Goal: Task Accomplishment & Management: Complete application form

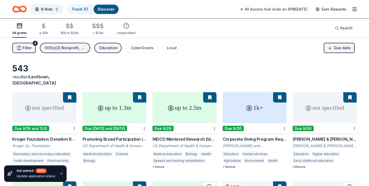
click at [19, 11] on icon "Home" at bounding box center [17, 8] width 8 height 5
click at [75, 9] on link "Track · 57" at bounding box center [80, 9] width 17 height 4
click at [84, 13] on div "Track · 57" at bounding box center [80, 9] width 25 height 9
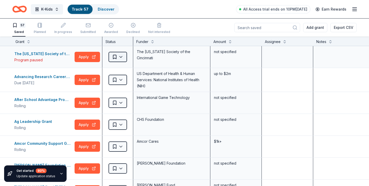
click at [117, 56] on html "K-Kids Track · 57 Discover All Access trial ends on 10PM, 9/21 Earn Rewards 57 …" at bounding box center [184, 93] width 369 height 186
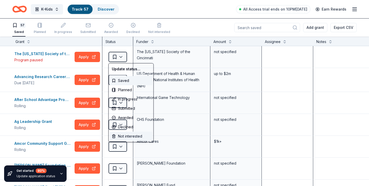
click at [117, 137] on div "Not interested" at bounding box center [131, 135] width 43 height 9
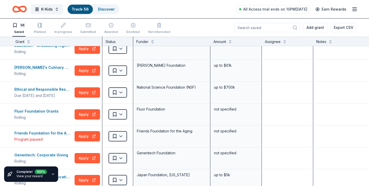
scroll to position [275, 0]
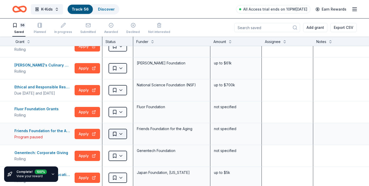
click at [113, 133] on html "K-Kids Track · 56 Discover All Access trial ends on 10PM, 9/21 Earn Rewards 56 …" at bounding box center [184, 93] width 369 height 186
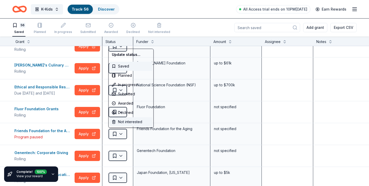
click at [121, 121] on div "Not interested" at bounding box center [131, 121] width 43 height 9
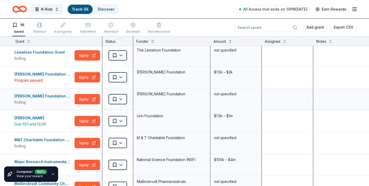
scroll to position [637, 0]
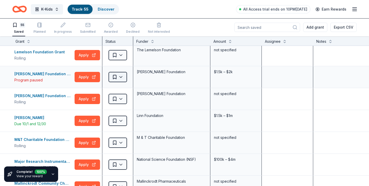
click at [120, 79] on html "K-Kids Track · 55 Discover All Access trial ends on 10PM, 9/21 Earn Rewards 55 …" at bounding box center [184, 93] width 369 height 186
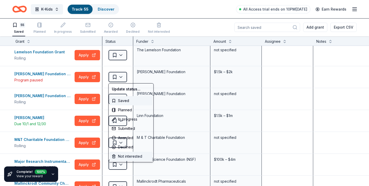
click at [122, 159] on div "Not interested" at bounding box center [131, 155] width 43 height 9
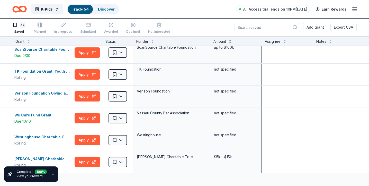
scroll to position [906, 0]
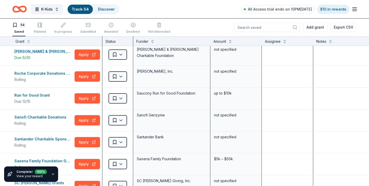
click at [22, 11] on icon "Home" at bounding box center [22, 8] width 8 height 5
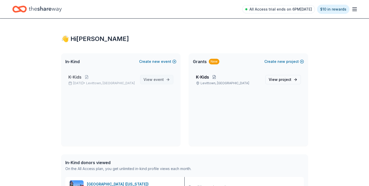
click at [148, 81] on span "View event" at bounding box center [153, 79] width 20 height 6
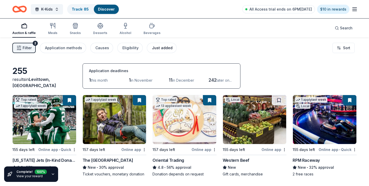
click at [152, 43] on button "Just added" at bounding box center [162, 48] width 30 height 10
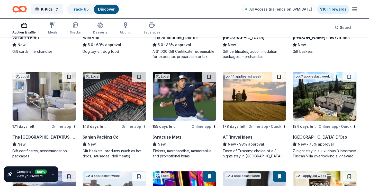
scroll to position [124, 0]
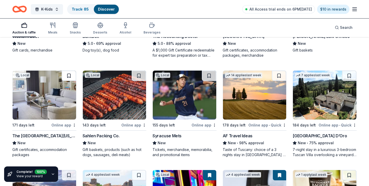
click at [70, 75] on button at bounding box center [69, 75] width 14 height 10
click at [332, 105] on img at bounding box center [324, 94] width 63 height 49
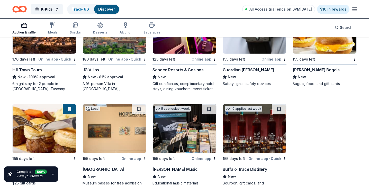
scroll to position [304, 0]
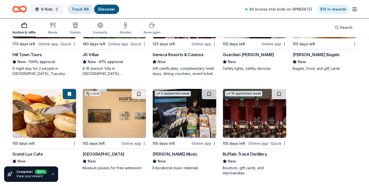
click at [76, 13] on div "Track · 86" at bounding box center [80, 9] width 25 height 9
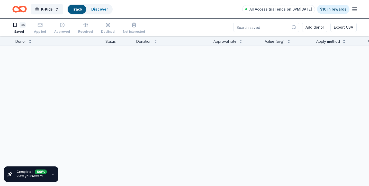
scroll to position [0, 0]
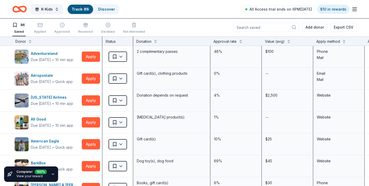
click at [324, 42] on div "Apply method" at bounding box center [328, 41] width 24 height 6
click at [344, 40] on button at bounding box center [344, 40] width 4 height 5
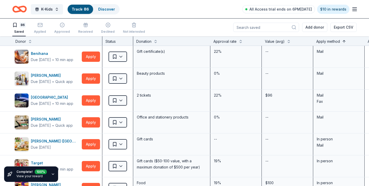
click at [344, 40] on button at bounding box center [344, 40] width 4 height 5
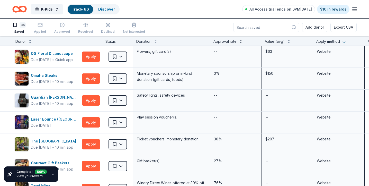
click at [241, 40] on button at bounding box center [241, 40] width 4 height 5
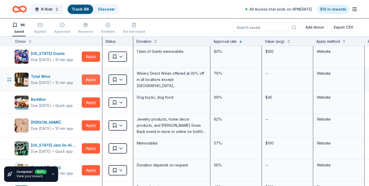
click at [91, 79] on button "Apply" at bounding box center [91, 79] width 18 height 10
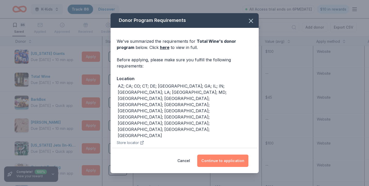
click at [232, 163] on button "Continue to application" at bounding box center [222, 160] width 51 height 12
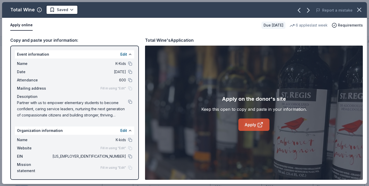
click at [252, 123] on link "Apply" at bounding box center [253, 124] width 31 height 12
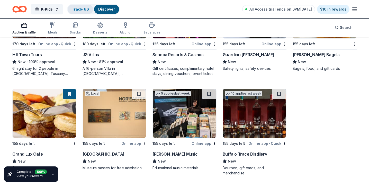
click at [80, 9] on link "Track · 86" at bounding box center [80, 9] width 17 height 4
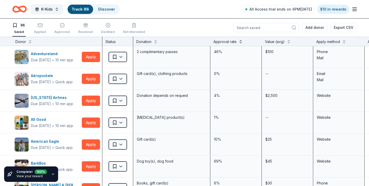
click at [241, 40] on button at bounding box center [241, 41] width 4 height 5
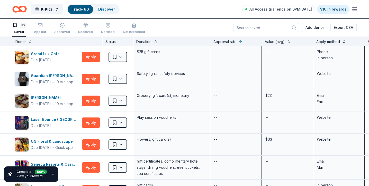
click at [344, 40] on button at bounding box center [344, 41] width 4 height 5
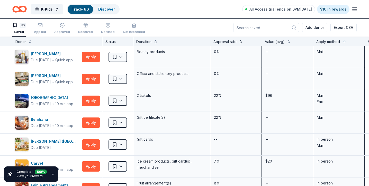
click at [240, 42] on button at bounding box center [241, 41] width 4 height 5
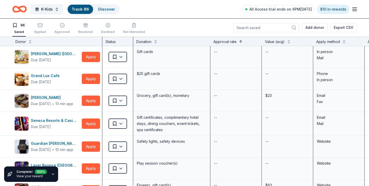
click at [240, 42] on button at bounding box center [241, 41] width 4 height 5
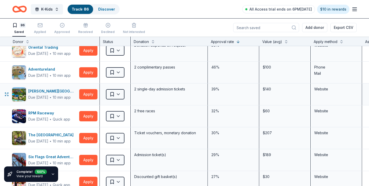
scroll to position [0, 3]
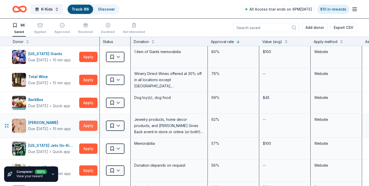
click at [90, 125] on button "Apply" at bounding box center [88, 125] width 18 height 10
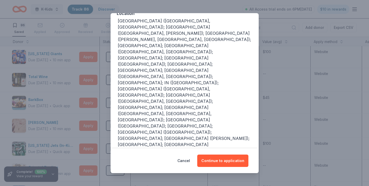
scroll to position [65, 0]
click at [219, 161] on button "Continue to application" at bounding box center [222, 160] width 51 height 12
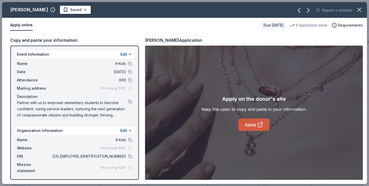
click at [252, 126] on link "Apply" at bounding box center [253, 124] width 31 height 12
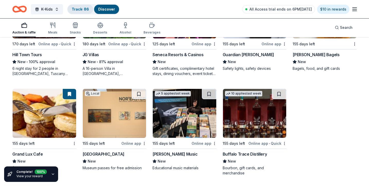
click at [73, 5] on div "Track · 86" at bounding box center [80, 9] width 25 height 9
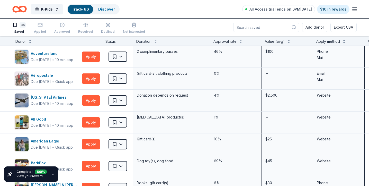
scroll to position [0, 0]
click at [217, 42] on div "Approval rate" at bounding box center [224, 41] width 23 height 6
click at [241, 40] on button at bounding box center [241, 40] width 4 height 5
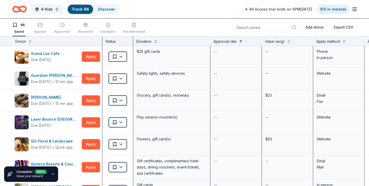
click at [239, 41] on button at bounding box center [241, 40] width 4 height 5
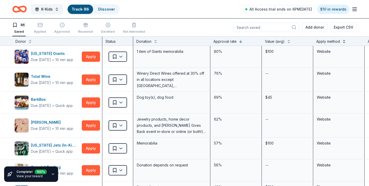
click at [344, 41] on button at bounding box center [344, 40] width 4 height 5
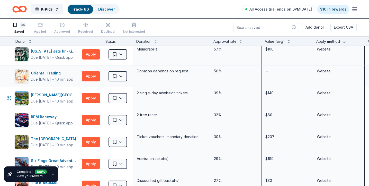
scroll to position [97, 0]
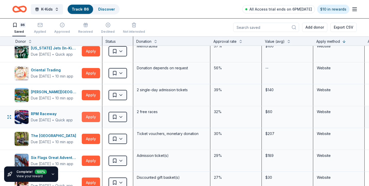
click at [92, 115] on button "Apply" at bounding box center [91, 117] width 18 height 10
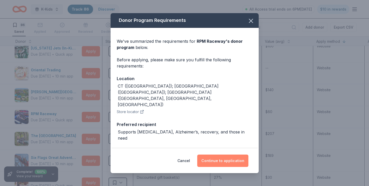
click at [231, 164] on button "Continue to application" at bounding box center [222, 160] width 51 height 12
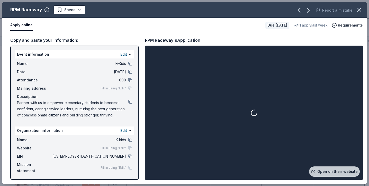
scroll to position [304, 0]
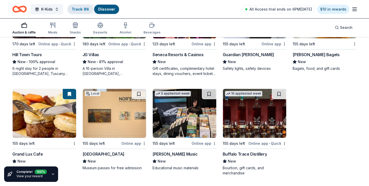
click at [81, 10] on link "Track · 86" at bounding box center [80, 9] width 17 height 4
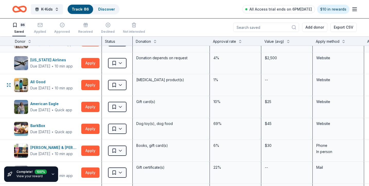
scroll to position [0, 1]
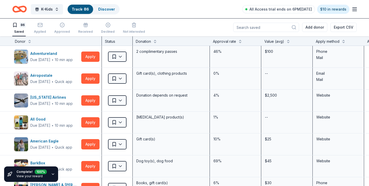
click at [327, 42] on div "Apply method" at bounding box center [328, 41] width 24 height 6
click at [344, 41] on button at bounding box center [343, 40] width 4 height 5
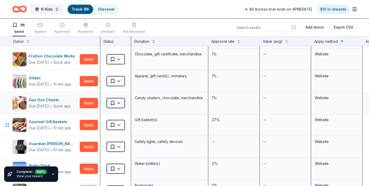
scroll to position [1062, 2]
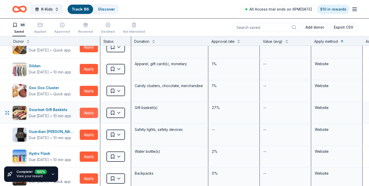
click at [90, 115] on button "Apply" at bounding box center [89, 112] width 18 height 10
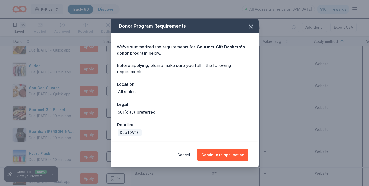
click at [221, 148] on div "Cancel Continue to application" at bounding box center [185, 154] width 148 height 25
click at [217, 152] on button "Continue to application" at bounding box center [222, 154] width 51 height 12
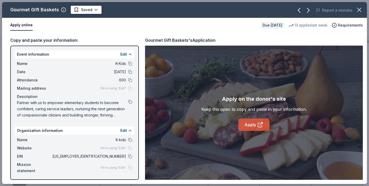
click at [255, 123] on link "Apply" at bounding box center [253, 124] width 31 height 12
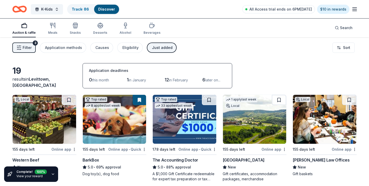
scroll to position [304, 0]
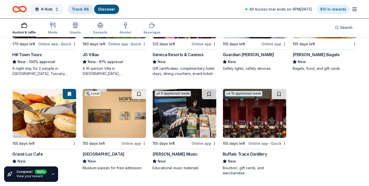
click at [80, 10] on link "Track · 86" at bounding box center [80, 9] width 17 height 4
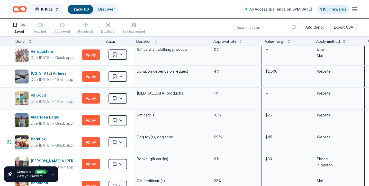
scroll to position [25, 0]
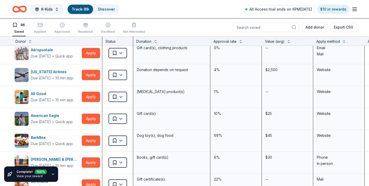
click at [338, 41] on div "Apply method" at bounding box center [328, 41] width 24 height 6
click at [344, 41] on button at bounding box center [344, 40] width 4 height 5
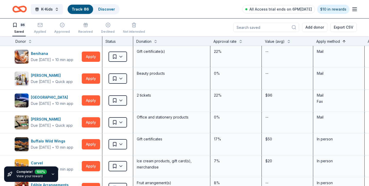
click at [344, 41] on button at bounding box center [344, 40] width 4 height 5
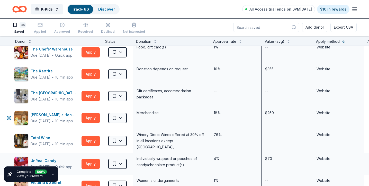
scroll to position [887, 0]
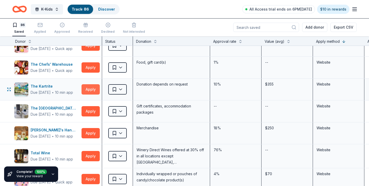
click at [88, 88] on button "Apply" at bounding box center [90, 89] width 18 height 10
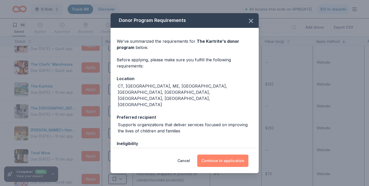
click at [223, 159] on button "Continue to application" at bounding box center [222, 160] width 51 height 12
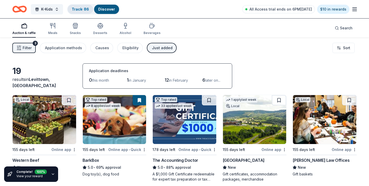
click at [78, 11] on link "Track · 86" at bounding box center [80, 9] width 17 height 4
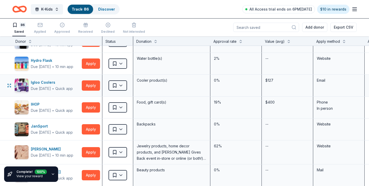
scroll to position [432, 0]
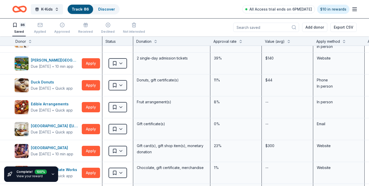
click at [24, 9] on icon "Home" at bounding box center [19, 9] width 14 height 12
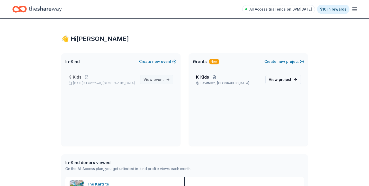
click at [146, 78] on span "View event" at bounding box center [153, 79] width 20 height 6
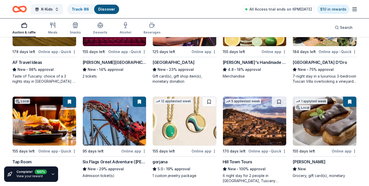
scroll to position [786, 0]
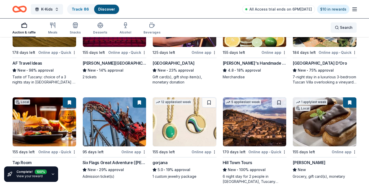
click at [346, 24] on span "Search" at bounding box center [346, 27] width 13 height 6
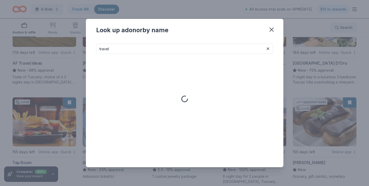
type input "travel"
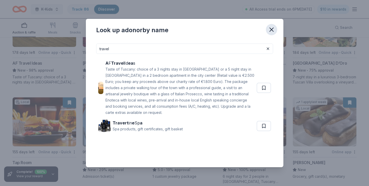
click at [272, 25] on button "button" at bounding box center [271, 29] width 11 height 11
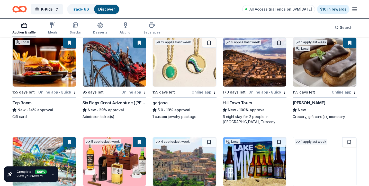
scroll to position [843, 0]
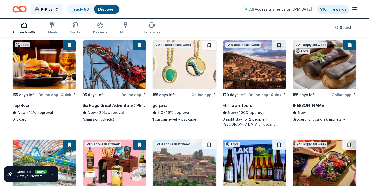
click at [331, 86] on img at bounding box center [324, 64] width 63 height 49
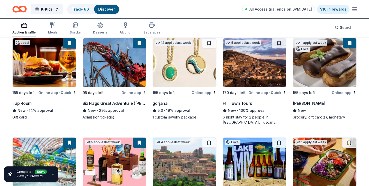
scroll to position [846, 0]
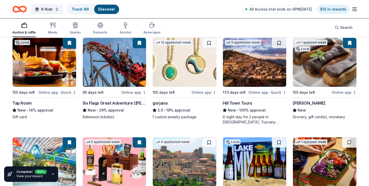
click at [190, 90] on div "155 days left" at bounding box center [171, 92] width 38 height 6
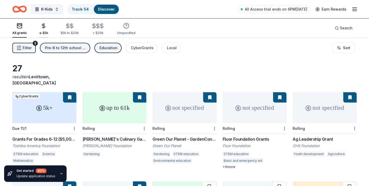
click at [42, 31] on div "≤ $5k" at bounding box center [43, 33] width 9 height 4
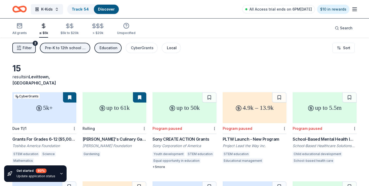
click at [171, 46] on div "Local" at bounding box center [172, 48] width 10 height 6
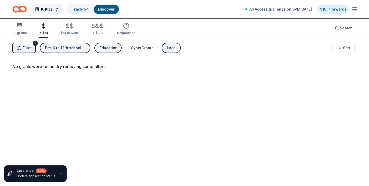
click at [167, 48] on div "Local" at bounding box center [172, 48] width 10 height 6
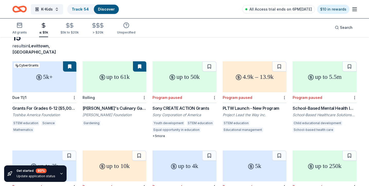
scroll to position [21, 0]
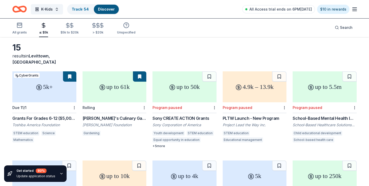
click at [103, 115] on div "[PERSON_NAME]'s Culinary Garden & Teaching Kitchen Grants" at bounding box center [115, 118] width 64 height 6
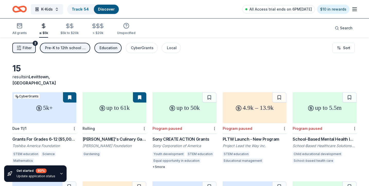
scroll to position [0, 0]
click at [80, 46] on div "Pre-K to 12th school or school district" at bounding box center [65, 48] width 41 height 6
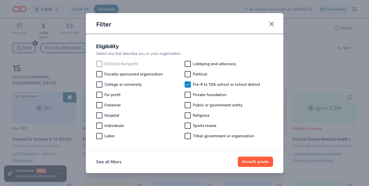
click at [112, 60] on div "501(c)(3) Nonprofit" at bounding box center [140, 64] width 88 height 10
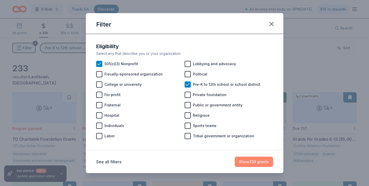
click at [250, 164] on button "Show 233 grants" at bounding box center [254, 161] width 38 height 10
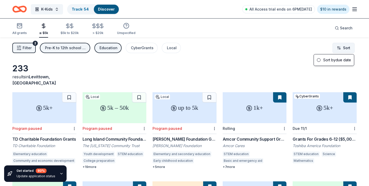
click at [349, 48] on html "K-Kids Track · 54 Discover All Access trial ends on 6PM, 9/21 $10 in rewards Al…" at bounding box center [184, 93] width 369 height 186
click at [338, 62] on div "Sort by due date" at bounding box center [334, 59] width 38 height 9
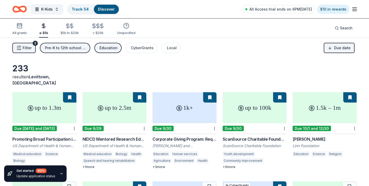
click at [188, 106] on div "1k+" at bounding box center [184, 107] width 64 height 31
click at [62, 46] on div "Pre-K to 12th school or school district, 501(c)(3) Nonprofit" at bounding box center [65, 48] width 41 height 6
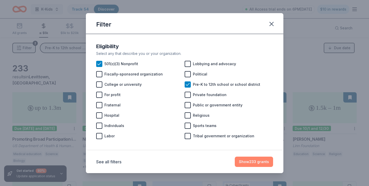
click at [256, 160] on button "Show 233 grants" at bounding box center [254, 161] width 38 height 10
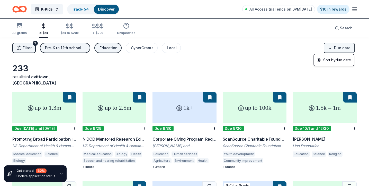
click at [335, 50] on html "K-Kids Track · 54 Discover All Access trial ends on 6PM, 9/21 $10 in rewards Al…" at bounding box center [184, 93] width 369 height 186
click at [188, 108] on html "K-Kids Track · 54 Discover All Access trial ends on 6PM, 9/21 $10 in rewards Al…" at bounding box center [184, 93] width 369 height 186
click at [178, 105] on icon at bounding box center [179, 108] width 6 height 6
click at [239, 98] on div "up to 100k" at bounding box center [255, 107] width 64 height 31
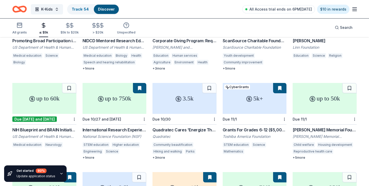
scroll to position [99, 0]
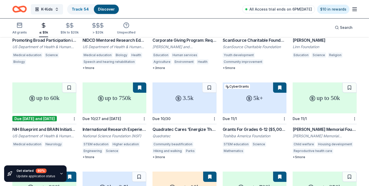
click at [186, 96] on div "3.5k" at bounding box center [184, 97] width 64 height 31
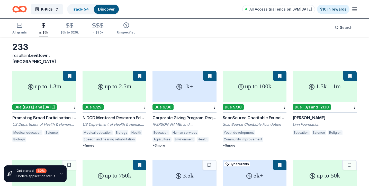
scroll to position [21, 0]
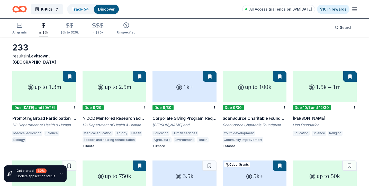
click at [240, 84] on icon at bounding box center [241, 87] width 6 height 6
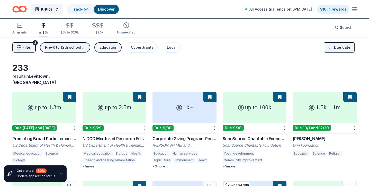
scroll to position [0, 0]
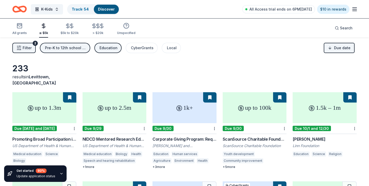
click at [109, 47] on div "Education" at bounding box center [108, 48] width 18 height 6
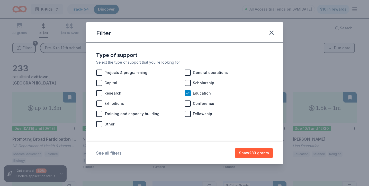
click at [113, 151] on button "See all filters" at bounding box center [108, 153] width 25 height 6
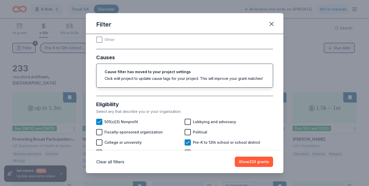
scroll to position [77, 0]
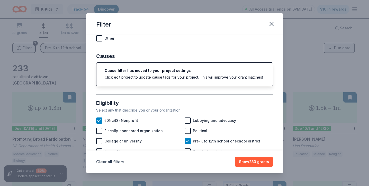
click at [167, 75] on div "Click edit project to update cause tags for your project. This will improve you…" at bounding box center [185, 76] width 160 height 5
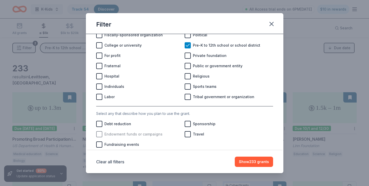
scroll to position [0, 0]
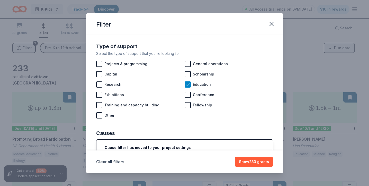
click at [332, 44] on div "Filter Type of support Select the type of support that you're looking for. Proj…" at bounding box center [184, 93] width 369 height 186
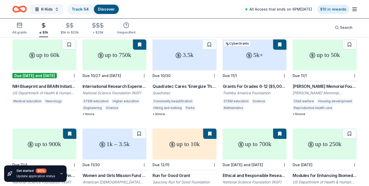
scroll to position [141, 0]
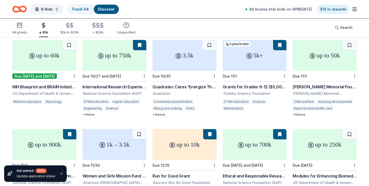
click at [306, 61] on div "up to 50k" at bounding box center [325, 55] width 64 height 31
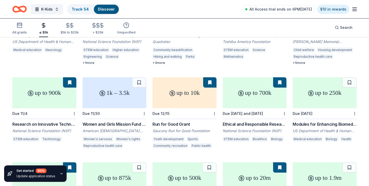
scroll to position [190, 0]
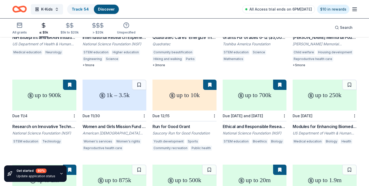
click at [187, 94] on div "up to 10k" at bounding box center [184, 94] width 64 height 31
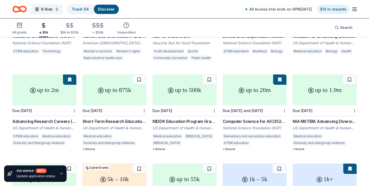
scroll to position [280, 0]
click at [91, 147] on div "+ 3 more" at bounding box center [115, 149] width 64 height 4
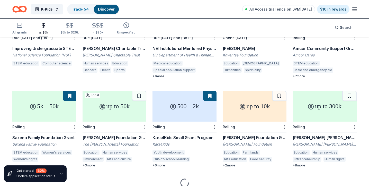
scroll to position [443, 0]
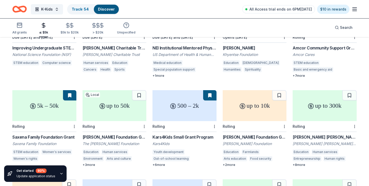
click at [130, 110] on div "up to 50k" at bounding box center [115, 105] width 64 height 31
click at [162, 107] on div "500 – 2k" at bounding box center [184, 105] width 64 height 31
click at [238, 105] on div "up to 10k" at bounding box center [255, 105] width 64 height 31
click at [311, 114] on div "up to 300k" at bounding box center [325, 105] width 64 height 31
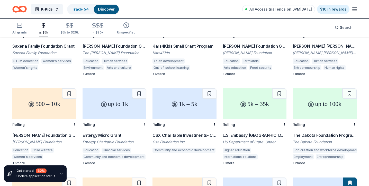
scroll to position [533, 0]
click at [122, 108] on div "up to 1k" at bounding box center [115, 103] width 64 height 31
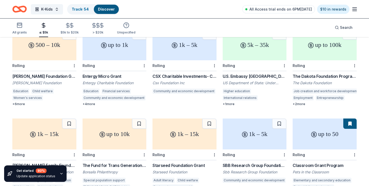
scroll to position [638, 0]
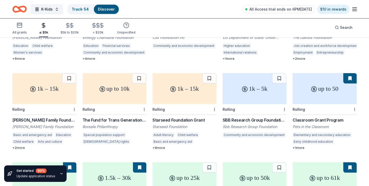
click at [50, 89] on div "1k – 15k" at bounding box center [44, 88] width 64 height 31
click at [235, 94] on div "1k – 5k" at bounding box center [255, 88] width 64 height 31
click at [325, 93] on div "up to 50" at bounding box center [325, 88] width 64 height 31
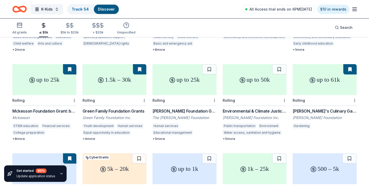
scroll to position [735, 0]
click at [116, 83] on div "1.5k – 30k" at bounding box center [115, 79] width 64 height 31
click at [171, 87] on div "up to 25k" at bounding box center [184, 79] width 64 height 31
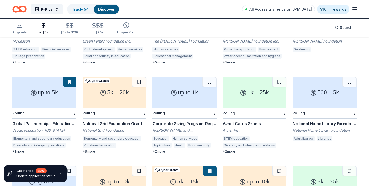
scroll to position [814, 0]
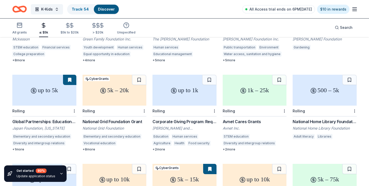
click at [49, 90] on div "up to 5k" at bounding box center [44, 90] width 64 height 31
click at [116, 88] on div "5k – 20k" at bounding box center [115, 90] width 64 height 31
click at [167, 99] on div "up to 1k" at bounding box center [184, 90] width 64 height 31
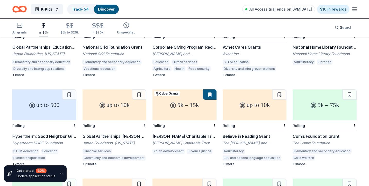
scroll to position [889, 0]
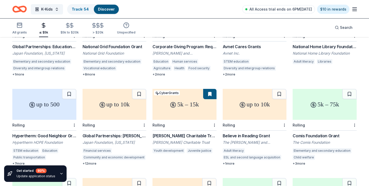
click at [120, 108] on div "up to 10k" at bounding box center [115, 104] width 64 height 31
click at [248, 107] on div "up to 10k" at bounding box center [255, 104] width 64 height 31
click at [307, 102] on div "5k – 75k" at bounding box center [325, 104] width 64 height 31
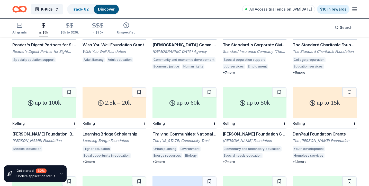
scroll to position [1069, 0]
click at [302, 94] on div "up to 15k" at bounding box center [325, 101] width 64 height 31
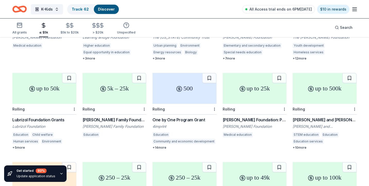
scroll to position [1172, 0]
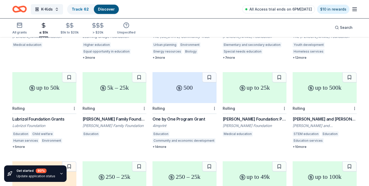
click at [49, 82] on div "up to 50k" at bounding box center [44, 87] width 64 height 31
click at [170, 82] on div "500" at bounding box center [184, 87] width 64 height 31
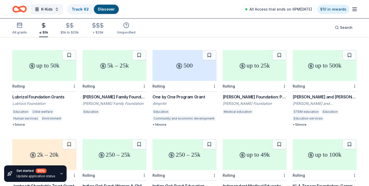
scroll to position [1194, 0]
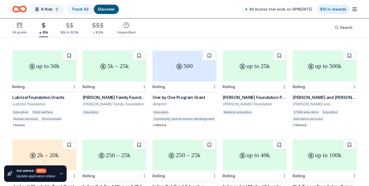
click at [318, 71] on div "up to 500k" at bounding box center [325, 65] width 64 height 31
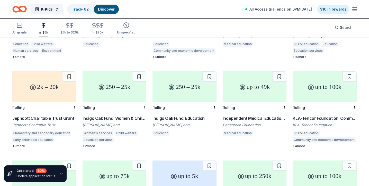
scroll to position [1261, 0]
click at [42, 83] on div "2k – 20k" at bounding box center [44, 87] width 64 height 31
click at [308, 103] on div "Rolling" at bounding box center [325, 108] width 64 height 11
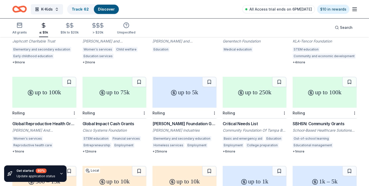
scroll to position [1345, 0]
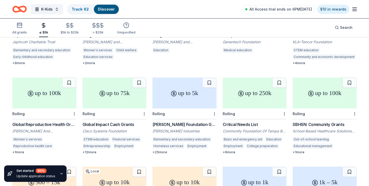
click at [254, 91] on div "up to 250k" at bounding box center [255, 92] width 64 height 31
click at [308, 92] on icon at bounding box center [311, 93] width 6 height 6
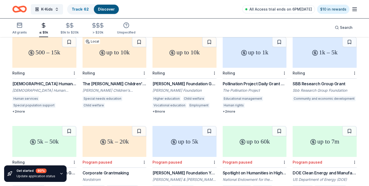
scroll to position [1473, 0]
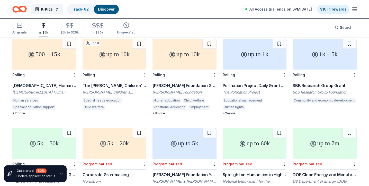
click at [304, 54] on div "1k – 5k" at bounding box center [325, 54] width 64 height 31
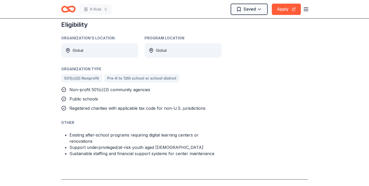
scroll to position [264, 0]
click at [276, 9] on button "Apply" at bounding box center [286, 9] width 29 height 11
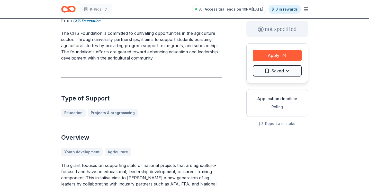
scroll to position [18, 0]
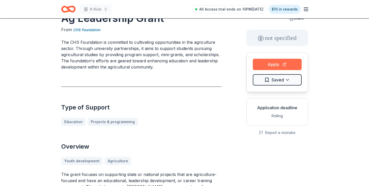
click at [270, 64] on button "Apply" at bounding box center [277, 64] width 49 height 11
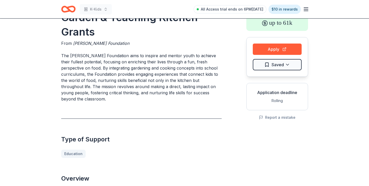
scroll to position [24, 0]
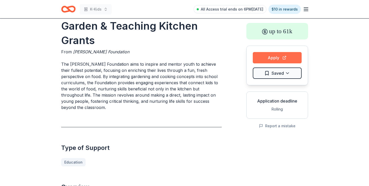
click at [262, 54] on button "Apply" at bounding box center [277, 57] width 49 height 11
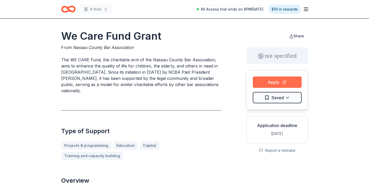
click at [261, 81] on button "Apply" at bounding box center [277, 81] width 49 height 11
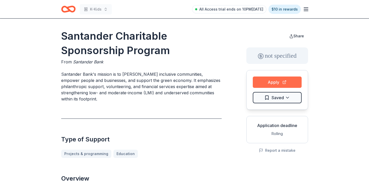
click at [261, 82] on button "Apply" at bounding box center [277, 81] width 49 height 11
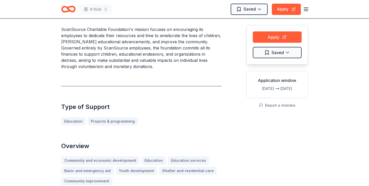
scroll to position [113, 0]
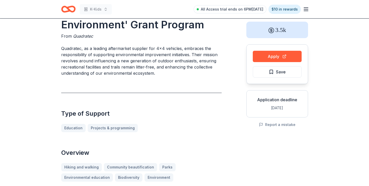
scroll to position [23, 0]
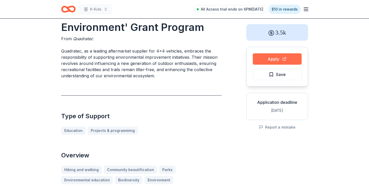
click at [276, 60] on button "Apply" at bounding box center [277, 58] width 49 height 11
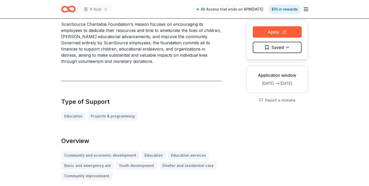
scroll to position [41, 0]
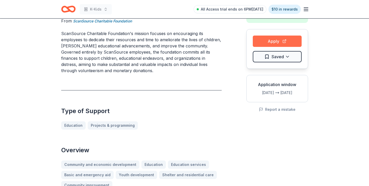
click at [261, 39] on button "Apply" at bounding box center [277, 40] width 49 height 11
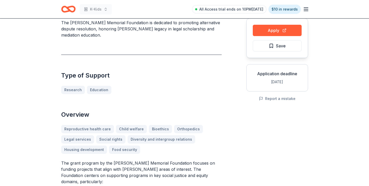
scroll to position [52, 0]
click at [265, 30] on button "Apply" at bounding box center [277, 29] width 49 height 11
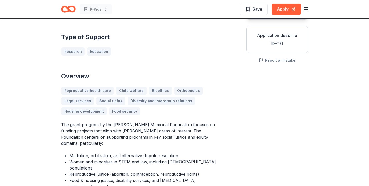
scroll to position [152, 0]
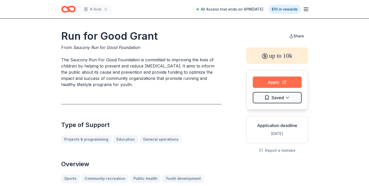
click at [275, 80] on button "Apply" at bounding box center [277, 81] width 49 height 11
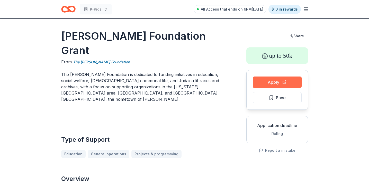
click at [269, 82] on button "Apply" at bounding box center [277, 81] width 49 height 11
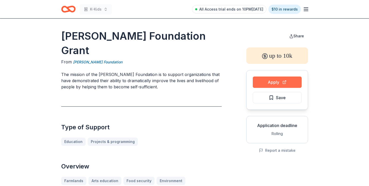
click at [272, 82] on button "Apply" at bounding box center [277, 81] width 49 height 11
click at [263, 84] on button "Apply" at bounding box center [277, 81] width 49 height 11
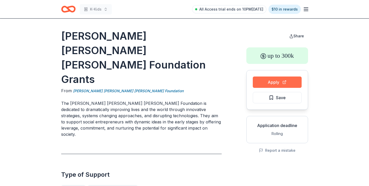
click at [265, 81] on button "Apply" at bounding box center [277, 81] width 49 height 11
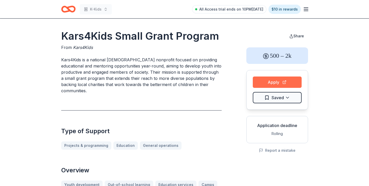
click at [268, 81] on button "Apply" at bounding box center [277, 81] width 49 height 11
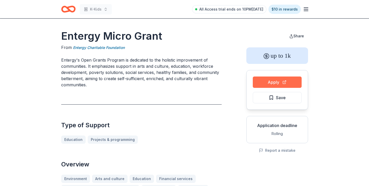
click at [269, 80] on button "Apply" at bounding box center [277, 81] width 49 height 11
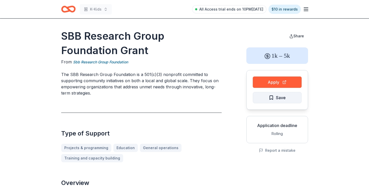
click at [265, 94] on button "Save" at bounding box center [277, 97] width 49 height 11
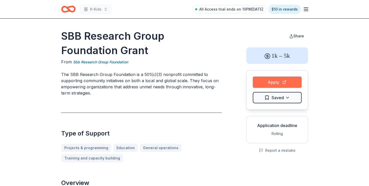
click at [284, 85] on button "Apply" at bounding box center [277, 81] width 49 height 11
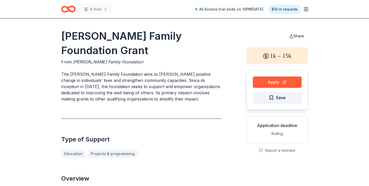
click at [268, 98] on button "Save" at bounding box center [277, 97] width 49 height 11
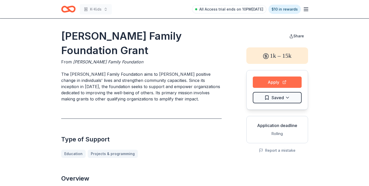
click at [270, 81] on button "Apply" at bounding box center [277, 81] width 49 height 11
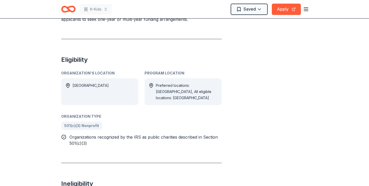
scroll to position [34, 0]
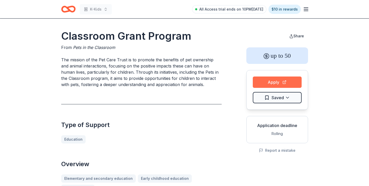
click at [262, 81] on button "Apply" at bounding box center [277, 81] width 49 height 11
click at [266, 76] on button "Apply" at bounding box center [277, 81] width 49 height 11
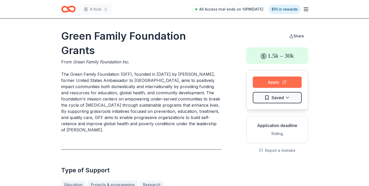
click at [263, 82] on button "Apply" at bounding box center [277, 81] width 49 height 11
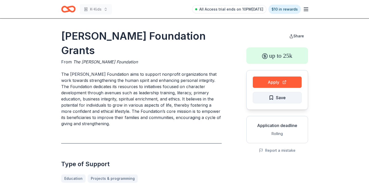
click at [269, 97] on span "Save" at bounding box center [277, 97] width 17 height 7
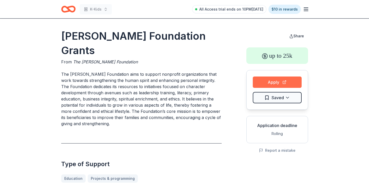
click at [262, 87] on button "Apply" at bounding box center [277, 81] width 49 height 11
click at [265, 81] on button "Apply" at bounding box center [277, 81] width 49 height 11
click at [264, 86] on button "Apply" at bounding box center [277, 81] width 49 height 11
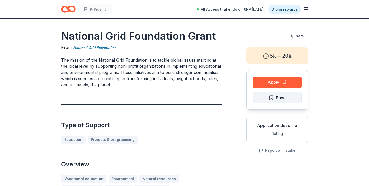
click at [263, 97] on button "Save" at bounding box center [277, 97] width 49 height 11
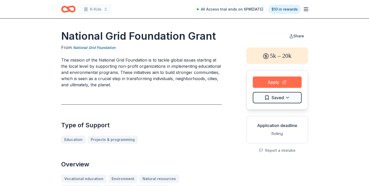
click at [267, 84] on button "Apply" at bounding box center [277, 81] width 49 height 11
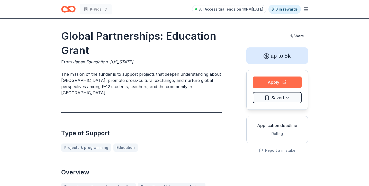
click at [280, 85] on button "Apply" at bounding box center [277, 81] width 49 height 11
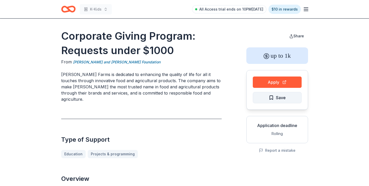
click at [284, 100] on span "Save" at bounding box center [281, 97] width 10 height 7
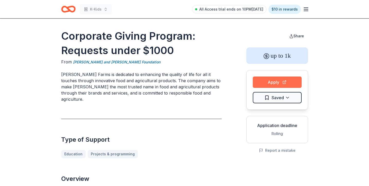
click at [274, 79] on button "Apply" at bounding box center [277, 81] width 49 height 11
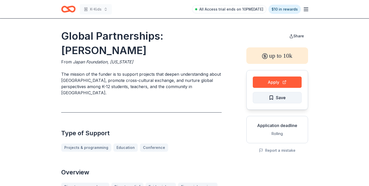
click at [271, 101] on button "Save" at bounding box center [277, 97] width 49 height 11
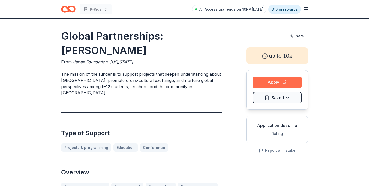
click at [289, 82] on button "Apply" at bounding box center [277, 81] width 49 height 11
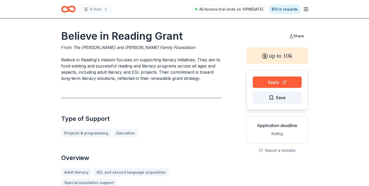
click at [288, 99] on button "Save" at bounding box center [277, 97] width 49 height 11
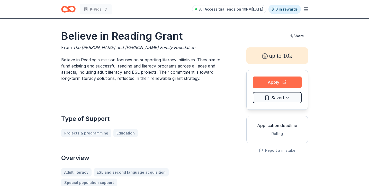
click at [272, 82] on button "Apply" at bounding box center [277, 81] width 49 height 11
click at [265, 81] on button "Apply" at bounding box center [277, 81] width 49 height 11
click at [285, 83] on button "Apply" at bounding box center [277, 81] width 49 height 11
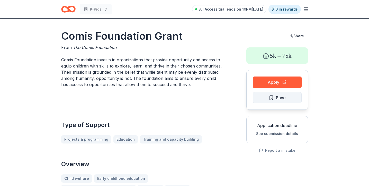
click at [273, 98] on span "Save" at bounding box center [277, 97] width 17 height 7
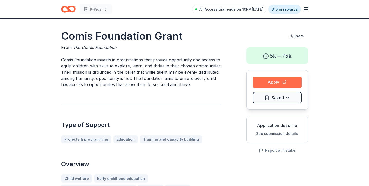
click at [260, 80] on button "Apply" at bounding box center [277, 81] width 49 height 11
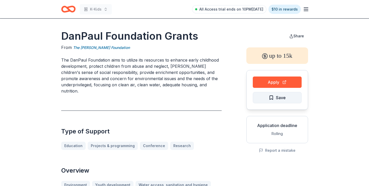
click at [281, 98] on span "Save" at bounding box center [281, 97] width 10 height 7
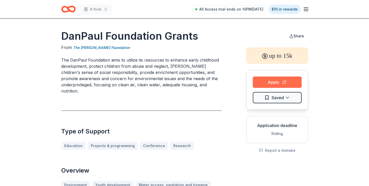
click at [269, 81] on button "Apply" at bounding box center [277, 81] width 49 height 11
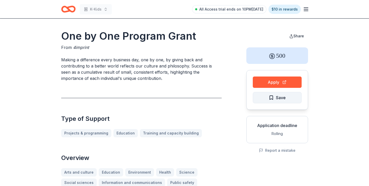
click at [268, 99] on button "Save" at bounding box center [277, 97] width 49 height 11
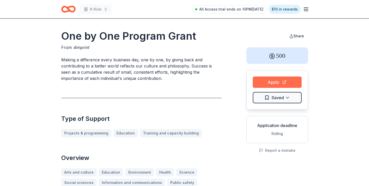
click at [268, 82] on button "Apply" at bounding box center [277, 81] width 49 height 11
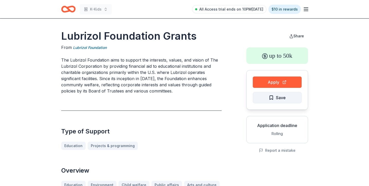
click at [261, 98] on button "Save" at bounding box center [277, 97] width 49 height 11
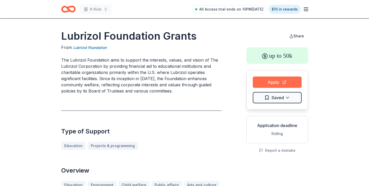
click at [274, 80] on button "Apply" at bounding box center [277, 81] width 49 height 11
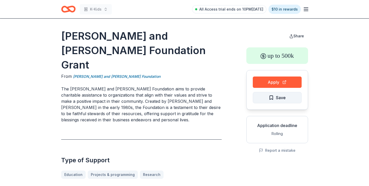
click at [269, 98] on span "Save" at bounding box center [277, 97] width 17 height 7
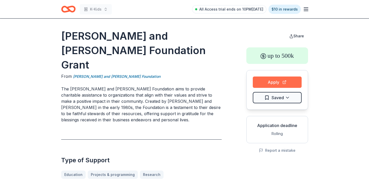
click at [275, 83] on button "Apply" at bounding box center [277, 81] width 49 height 11
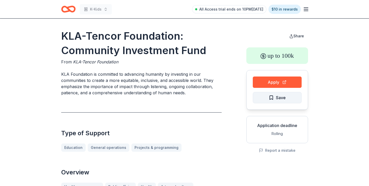
click at [283, 97] on span "Save" at bounding box center [281, 97] width 10 height 7
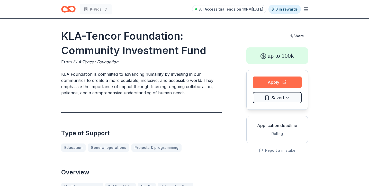
click at [275, 83] on button "Apply" at bounding box center [277, 81] width 49 height 11
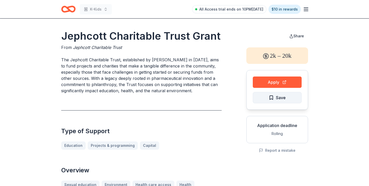
click at [279, 97] on span "Save" at bounding box center [281, 97] width 10 height 7
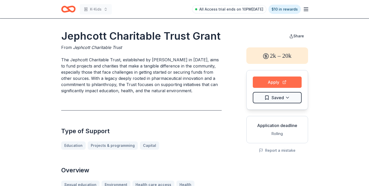
click at [288, 84] on button "Apply" at bounding box center [277, 81] width 49 height 11
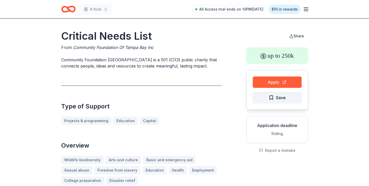
click at [261, 93] on button "Save" at bounding box center [277, 97] width 49 height 11
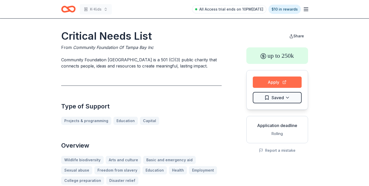
click at [262, 81] on button "Apply" at bounding box center [277, 81] width 49 height 11
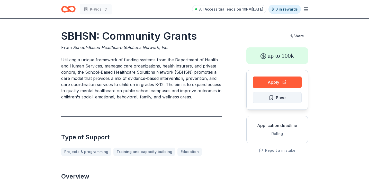
click at [267, 97] on button "Save" at bounding box center [277, 97] width 49 height 11
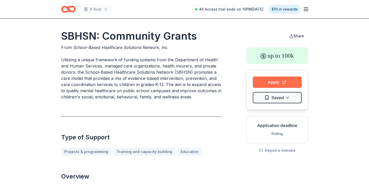
click at [269, 83] on button "Apply" at bounding box center [277, 81] width 49 height 11
click at [287, 83] on button "Apply" at bounding box center [277, 81] width 49 height 11
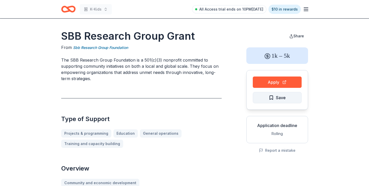
click at [275, 101] on span "Save" at bounding box center [277, 97] width 17 height 7
click at [306, 9] on line "button" at bounding box center [306, 9] width 4 height 0
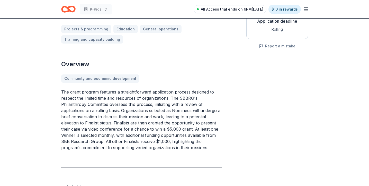
scroll to position [4, 0]
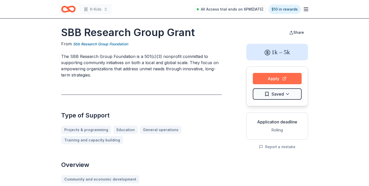
click at [263, 80] on button "Apply" at bounding box center [277, 78] width 49 height 11
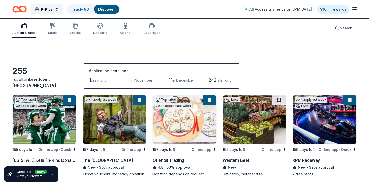
scroll to position [846, 0]
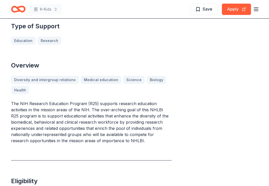
scroll to position [150, 0]
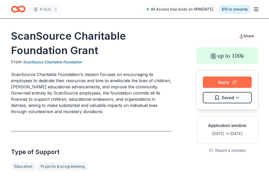
click at [217, 85] on button "Apply" at bounding box center [227, 81] width 49 height 11
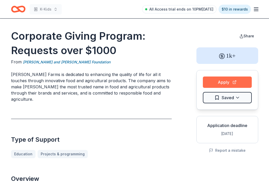
click at [234, 79] on button "Apply" at bounding box center [227, 81] width 49 height 11
click at [215, 84] on button "Apply" at bounding box center [227, 81] width 49 height 11
